Goal: Task Accomplishment & Management: Complete application form

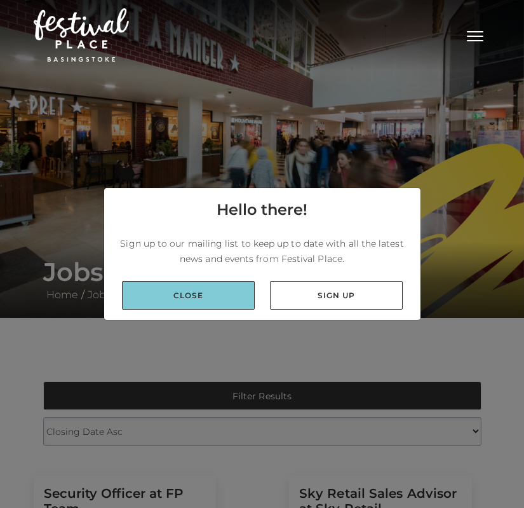
click at [234, 292] on link "Close" at bounding box center [188, 295] width 133 height 29
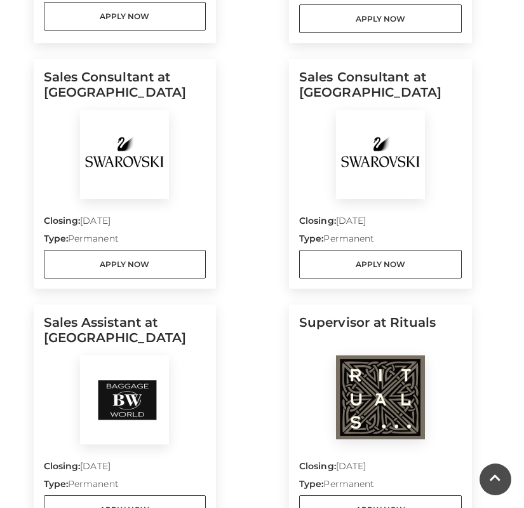
scroll to position [982, 0]
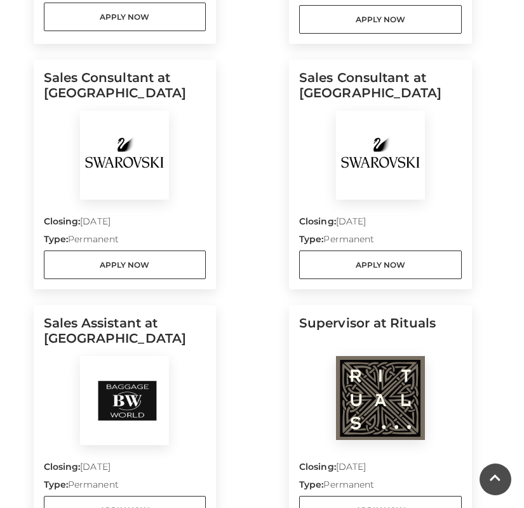
click at [120, 83] on h5 "Sales Consultant at [GEOGRAPHIC_DATA]" at bounding box center [125, 90] width 163 height 41
click at [109, 185] on img at bounding box center [124, 155] width 89 height 89
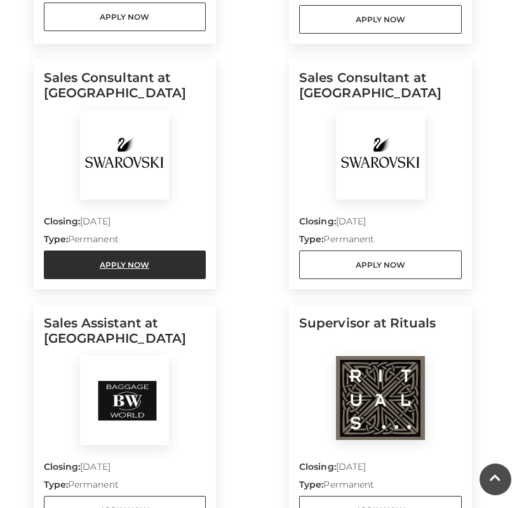
click at [170, 263] on link "Apply Now" at bounding box center [125, 264] width 163 height 29
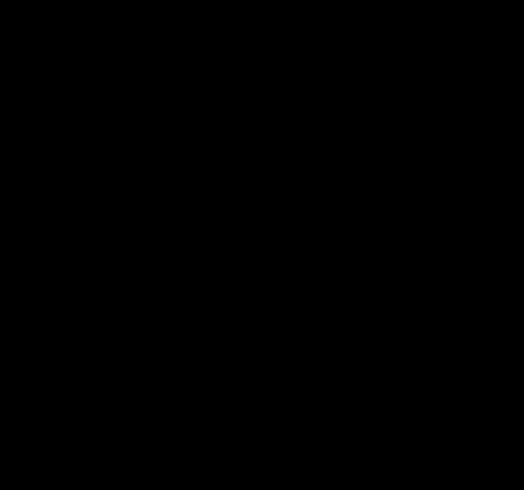
scroll to position [262, 0]
drag, startPoint x: 132, startPoint y: 112, endPoint x: 132, endPoint y: 79, distance: 33.0
click at [132, 194] on icon at bounding box center [262, 341] width 525 height 295
drag, startPoint x: 134, startPoint y: 98, endPoint x: 138, endPoint y: 58, distance: 40.3
click at [138, 194] on icon at bounding box center [262, 341] width 525 height 295
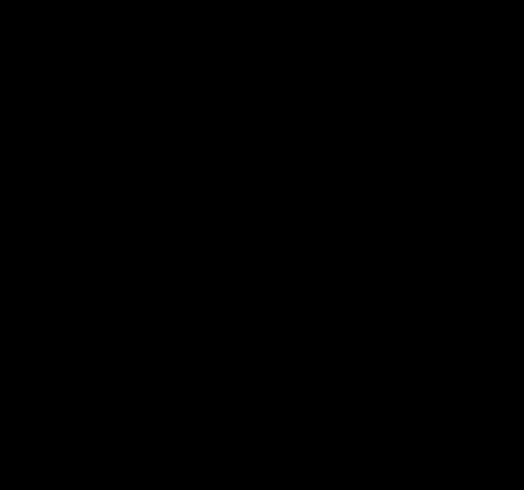
drag, startPoint x: 122, startPoint y: 99, endPoint x: 126, endPoint y: 74, distance: 25.8
click at [126, 194] on icon at bounding box center [262, 341] width 525 height 295
drag, startPoint x: 128, startPoint y: 100, endPoint x: 138, endPoint y: 85, distance: 18.2
click at [139, 194] on icon at bounding box center [262, 341] width 525 height 295
drag, startPoint x: 138, startPoint y: 84, endPoint x: 130, endPoint y: 116, distance: 33.4
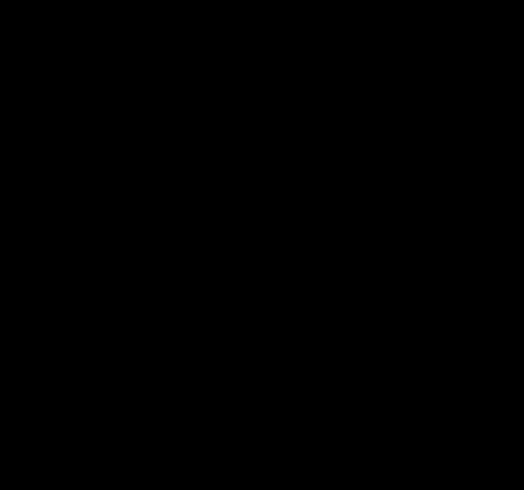
click at [130, 194] on icon at bounding box center [262, 341] width 525 height 295
drag, startPoint x: 133, startPoint y: 91, endPoint x: 137, endPoint y: 59, distance: 32.0
click at [137, 194] on icon at bounding box center [262, 341] width 525 height 295
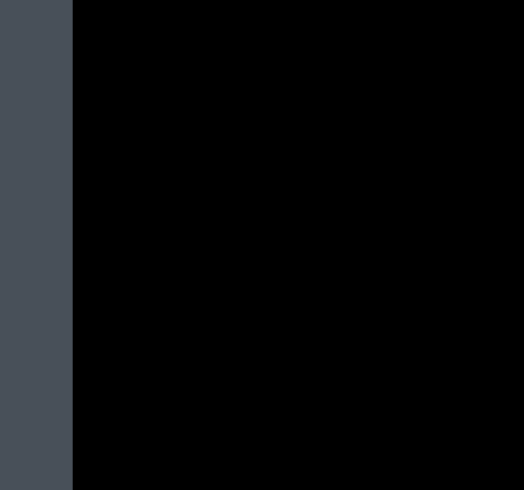
scroll to position [476, 0]
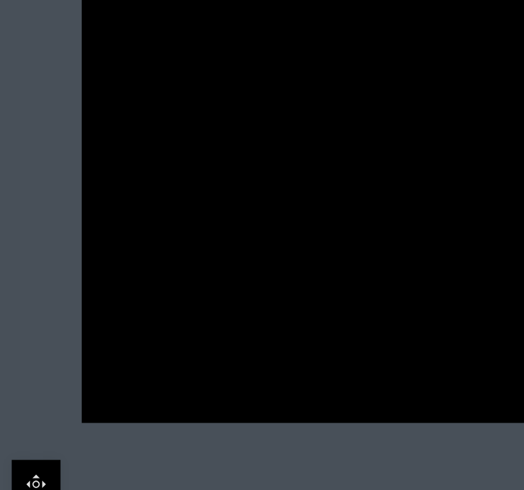
drag, startPoint x: 210, startPoint y: 47, endPoint x: 217, endPoint y: 76, distance: 29.4
click at [217, 77] on icon at bounding box center [262, 127] width 525 height 295
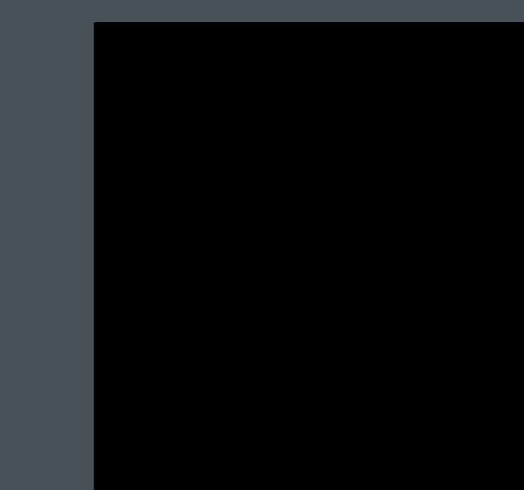
scroll to position [403, 0]
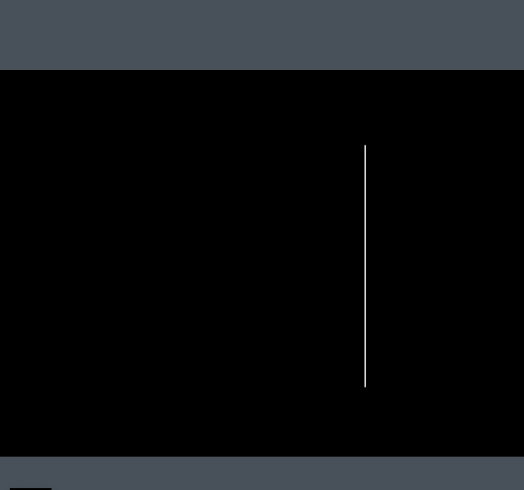
drag, startPoint x: 355, startPoint y: 211, endPoint x: 198, endPoint y: 201, distance: 157.2
click at [198, 201] on icon at bounding box center [198, 200] width 525 height 295
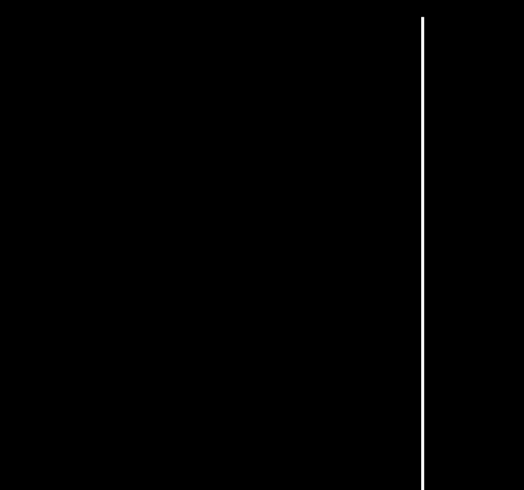
click at [144, 275] on icon at bounding box center [262, 422] width 525 height 295
drag, startPoint x: 158, startPoint y: 88, endPoint x: 128, endPoint y: 111, distance: 37.1
click at [128, 275] on icon at bounding box center [262, 422] width 525 height 295
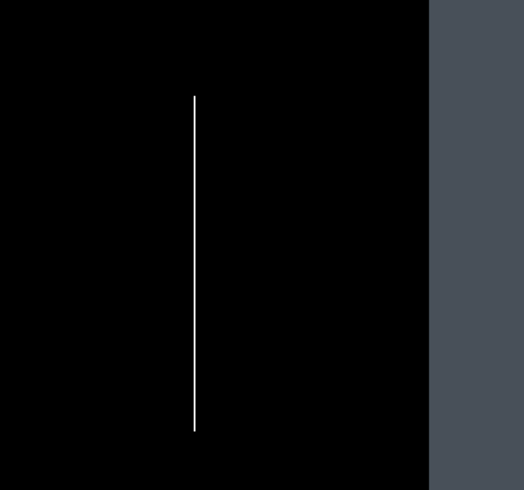
scroll to position [279, 0]
